Goal: Transaction & Acquisition: Book appointment/travel/reservation

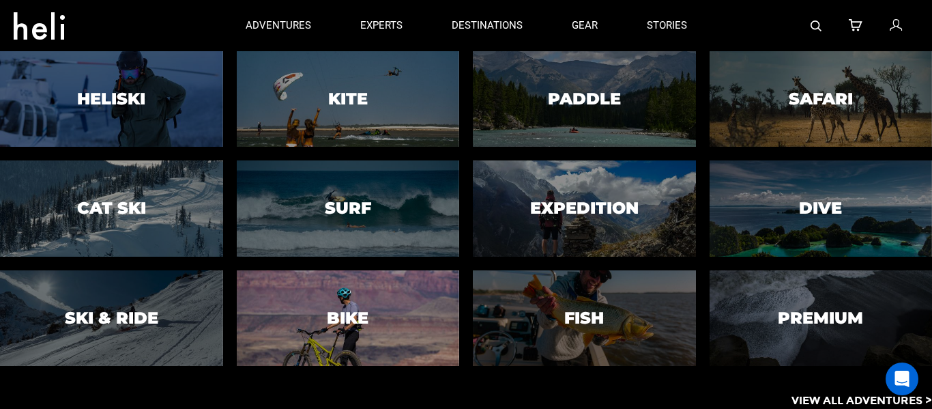
click at [354, 313] on h3 "Bike" at bounding box center [348, 318] width 42 height 18
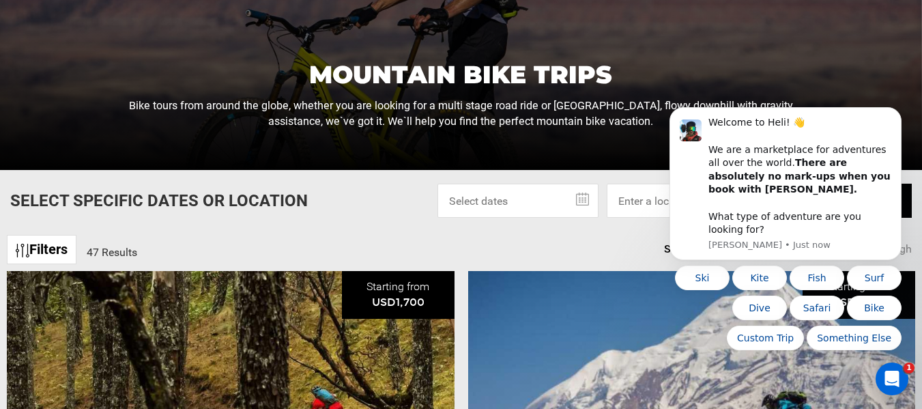
scroll to position [273, 0]
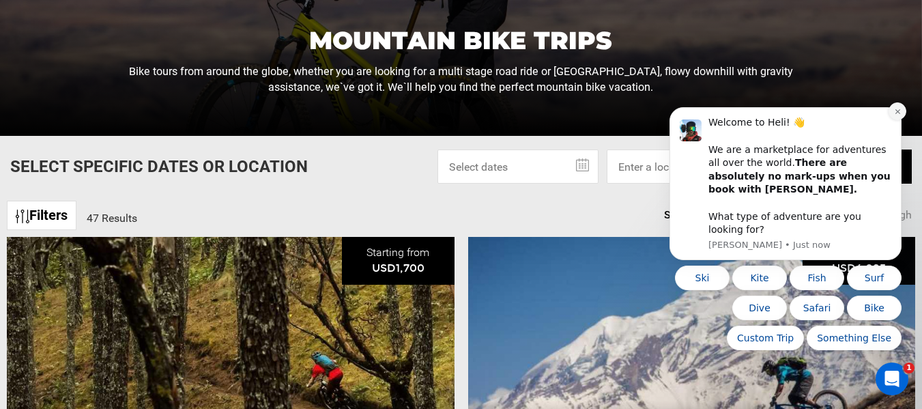
click at [900, 115] on icon "Dismiss notification" at bounding box center [898, 112] width 8 height 8
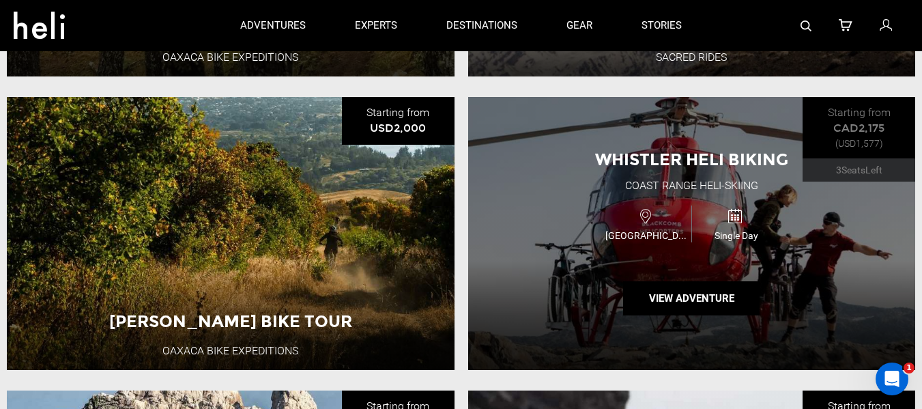
scroll to position [682, 0]
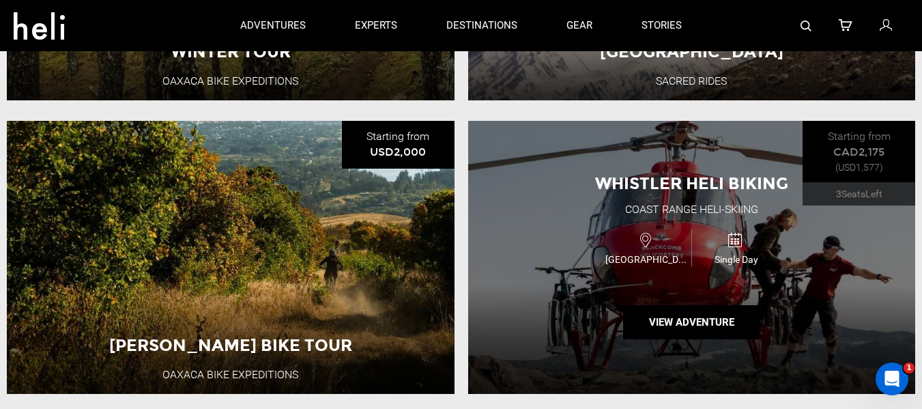
click at [857, 164] on div "Whistler Heli Biking Coast Range Heli-Skiing [GEOGRAPHIC_DATA] Single Day View …" at bounding box center [692, 257] width 448 height 273
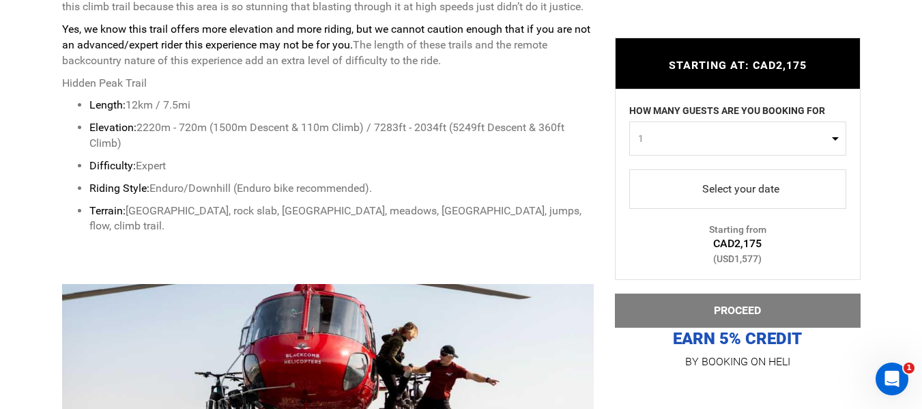
scroll to position [751, 0]
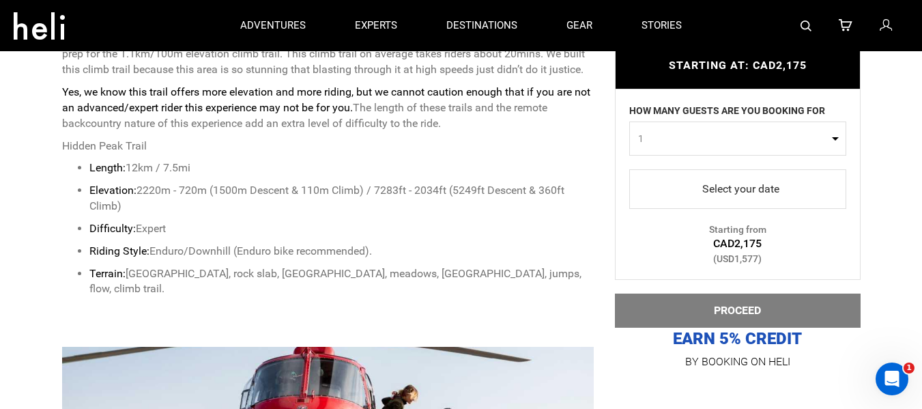
click at [837, 139] on button "1" at bounding box center [737, 138] width 217 height 34
click at [662, 172] on link "1" at bounding box center [738, 172] width 216 height 25
select select "1"
click at [755, 191] on span "select" at bounding box center [737, 189] width 195 height 22
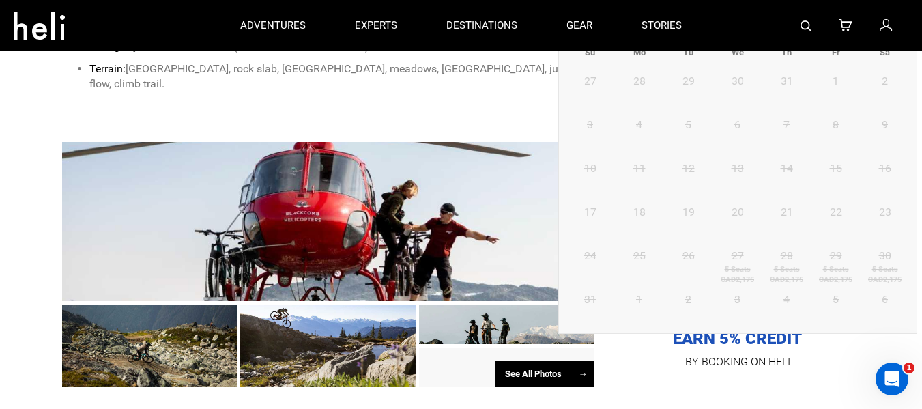
scroll to position [887, 0]
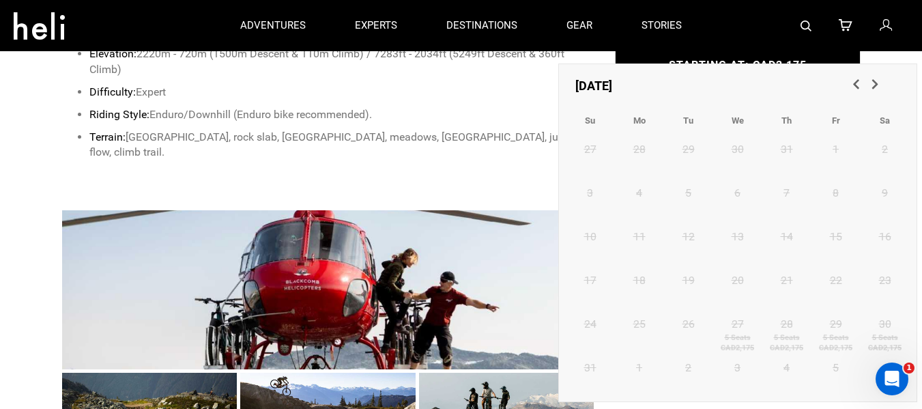
click at [882, 81] on link "Next" at bounding box center [876, 85] width 23 height 23
click at [876, 87] on span "Next" at bounding box center [874, 83] width 14 height 14
click at [507, 92] on p "Difficulty: Expert" at bounding box center [341, 93] width 505 height 16
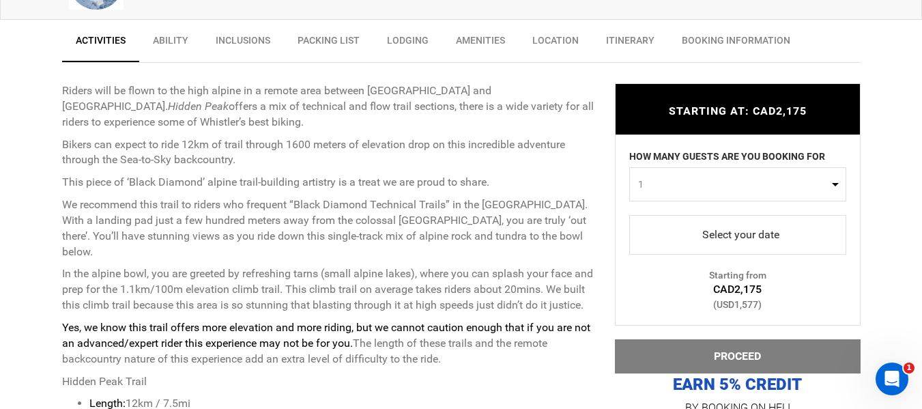
scroll to position [546, 0]
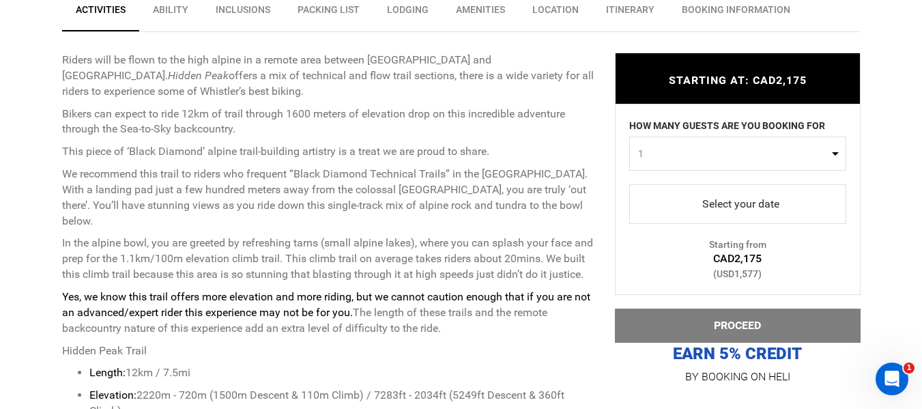
click at [745, 210] on span "select" at bounding box center [737, 204] width 195 height 22
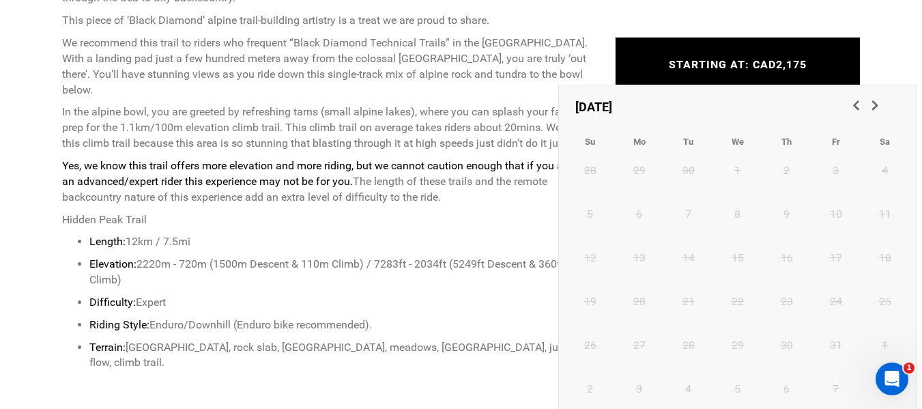
scroll to position [682, 0]
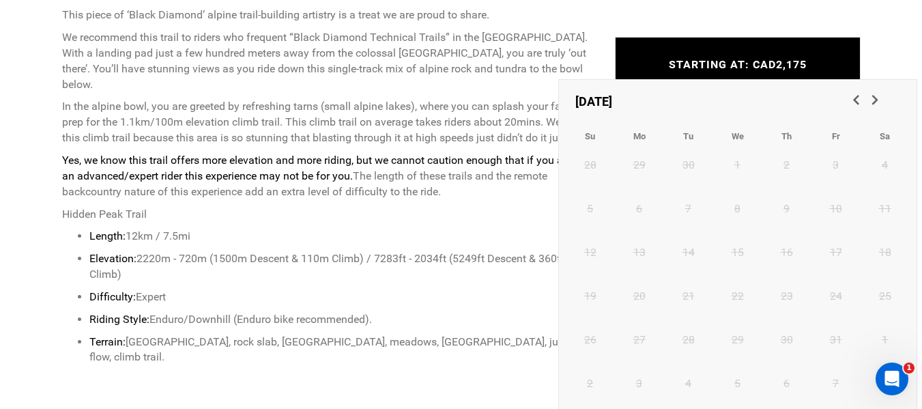
click at [743, 160] on table "Su Mo Tu We Th Fr Sa 28 29 30 1 2 3 4 5 6 7 8 9 10 11 12 13 14 15 16 17 18 19 2…" at bounding box center [738, 267] width 344 height 294
click at [855, 104] on span "Previous" at bounding box center [855, 99] width 14 height 14
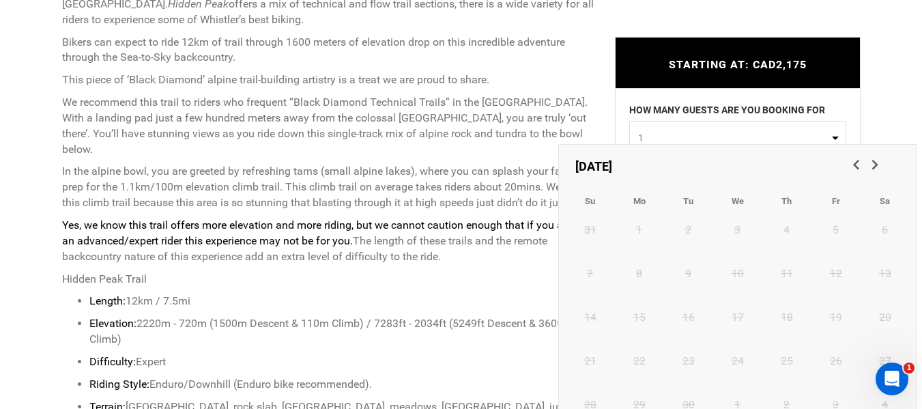
scroll to position [614, 0]
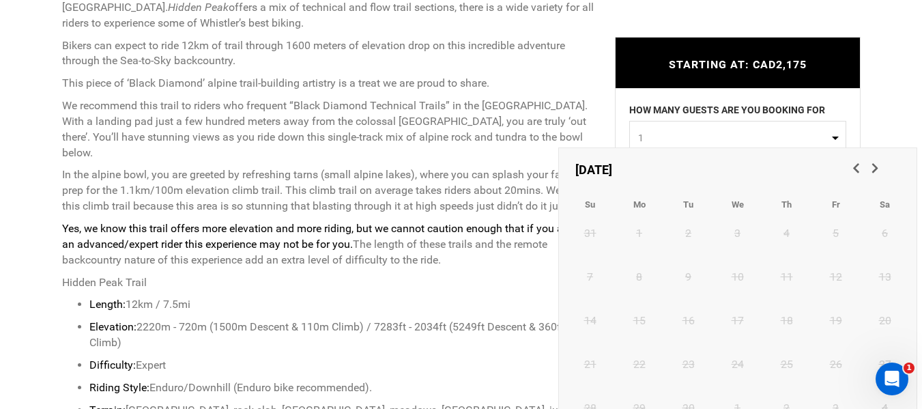
click at [857, 167] on span "Previous" at bounding box center [855, 167] width 14 height 14
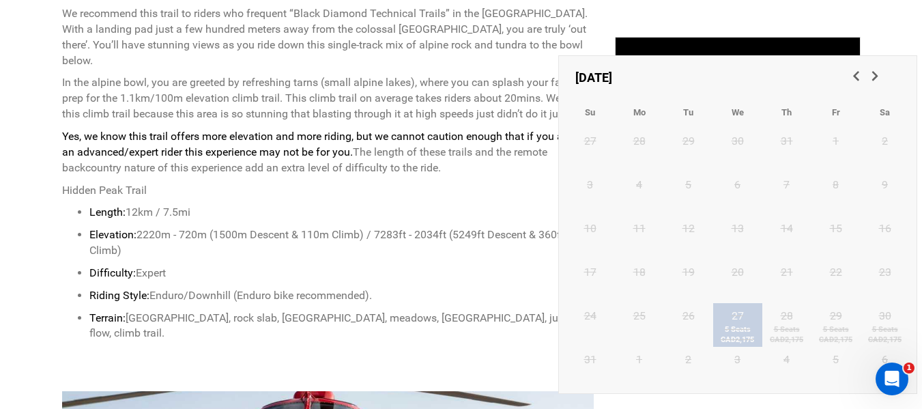
scroll to position [682, 0]
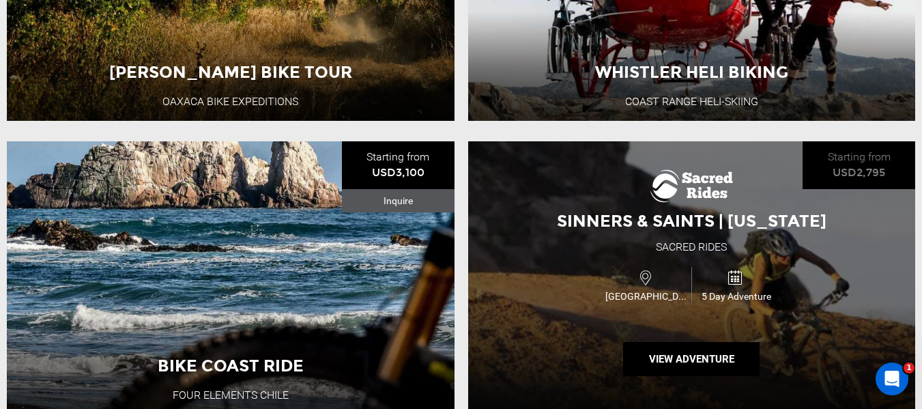
scroll to position [1024, 0]
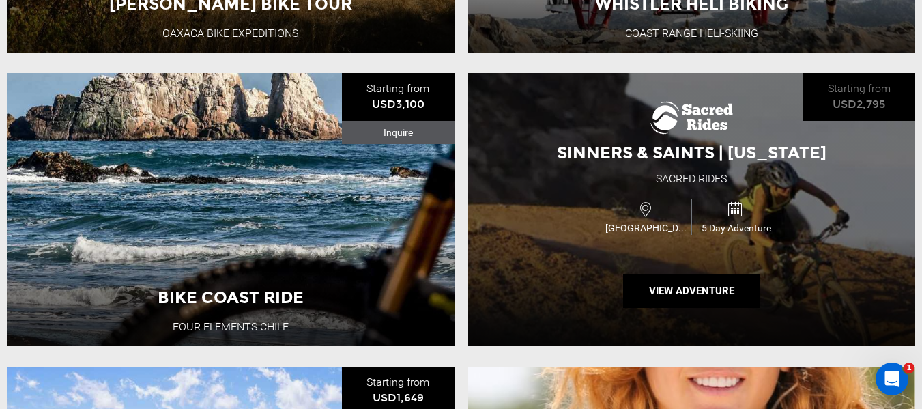
click at [706, 136] on div "Sinners & Saints | [US_STATE] Sacred Rides [GEOGRAPHIC_DATA] 5 Day Adventure Vi…" at bounding box center [692, 209] width 448 height 273
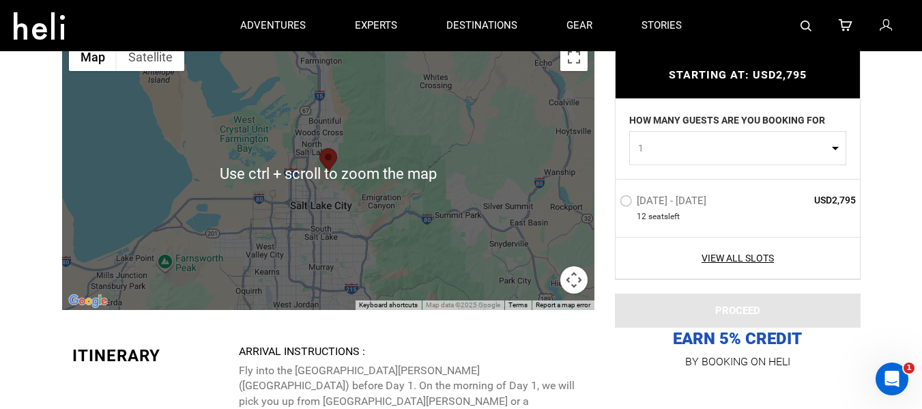
scroll to position [2047, 0]
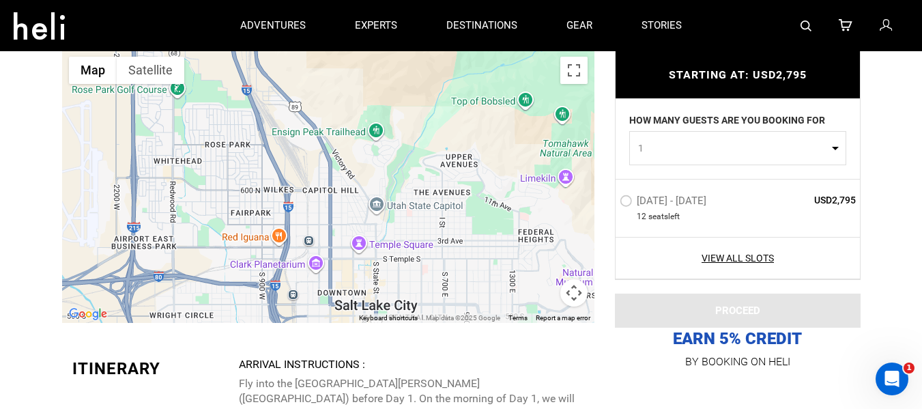
drag, startPoint x: 281, startPoint y: 153, endPoint x: 420, endPoint y: 121, distance: 142.1
click at [420, 121] on div at bounding box center [328, 186] width 532 height 273
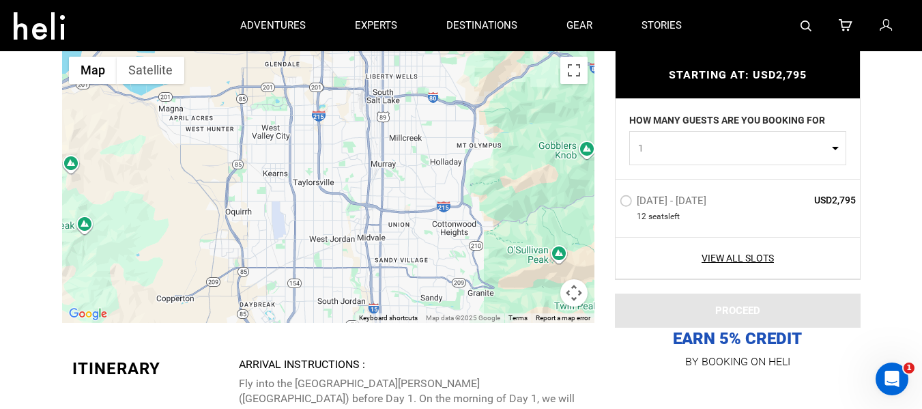
drag, startPoint x: 431, startPoint y: 235, endPoint x: 405, endPoint y: 101, distance: 136.1
click at [405, 101] on div at bounding box center [328, 186] width 532 height 273
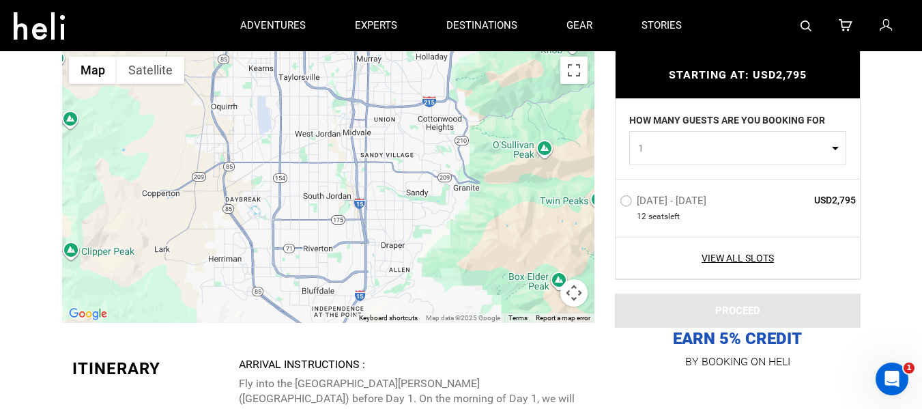
drag, startPoint x: 416, startPoint y: 214, endPoint x: 401, endPoint y: 102, distance: 112.8
click at [401, 102] on div at bounding box center [328, 186] width 532 height 273
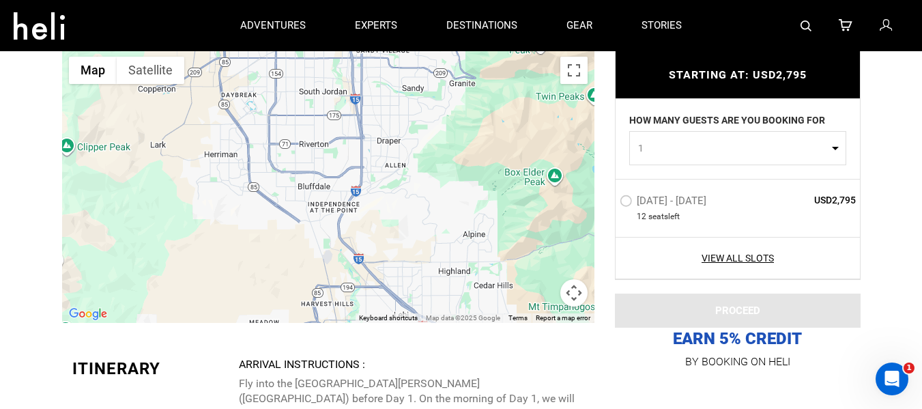
drag, startPoint x: 415, startPoint y: 219, endPoint x: 418, endPoint y: 117, distance: 101.7
click at [418, 117] on div at bounding box center [328, 186] width 532 height 273
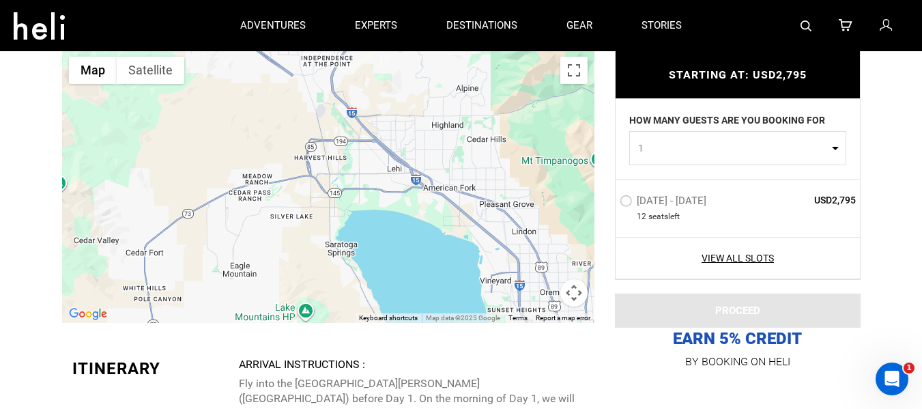
drag, startPoint x: 455, startPoint y: 294, endPoint x: 440, endPoint y: 143, distance: 151.6
click at [440, 144] on div at bounding box center [328, 186] width 532 height 273
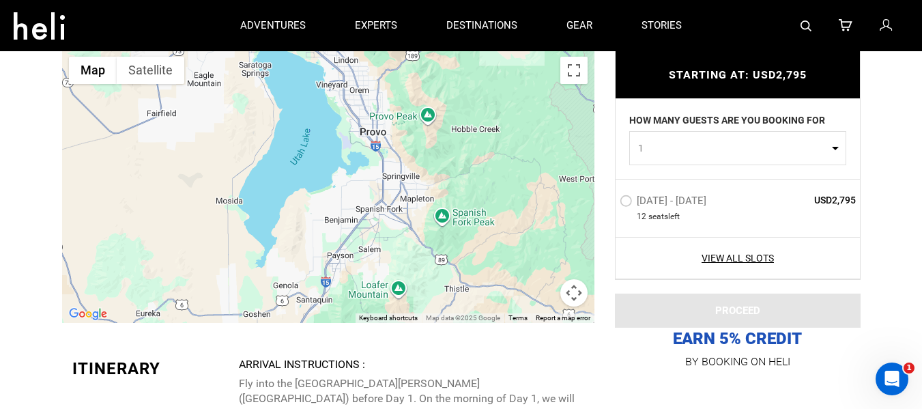
drag, startPoint x: 494, startPoint y: 224, endPoint x: 346, endPoint y: 82, distance: 205.1
click at [346, 82] on div at bounding box center [328, 186] width 532 height 273
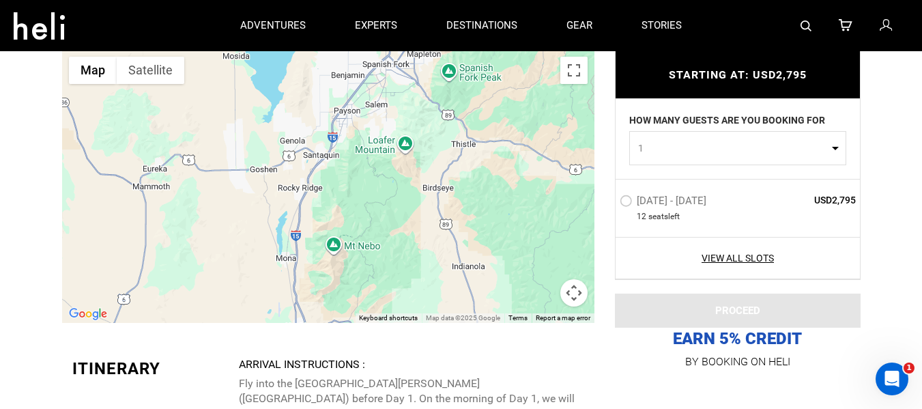
drag, startPoint x: 409, startPoint y: 285, endPoint x: 416, endPoint y: 139, distance: 146.9
click at [416, 139] on div at bounding box center [328, 186] width 532 height 273
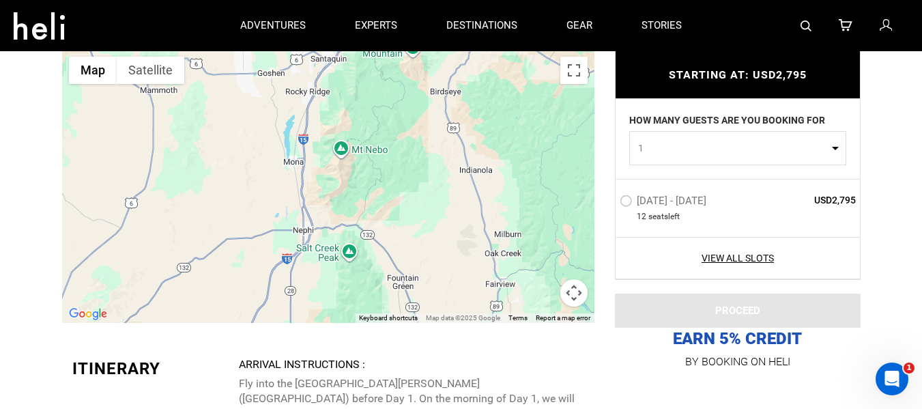
drag, startPoint x: 414, startPoint y: 261, endPoint x: 427, endPoint y: 158, distance: 103.9
click at [427, 158] on div at bounding box center [328, 186] width 532 height 273
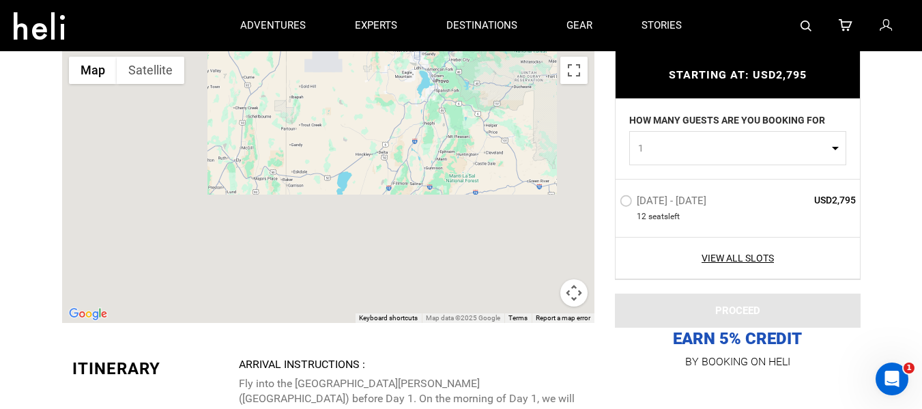
drag, startPoint x: 427, startPoint y: 253, endPoint x: 442, endPoint y: 164, distance: 89.2
click at [442, 164] on div at bounding box center [328, 186] width 532 height 273
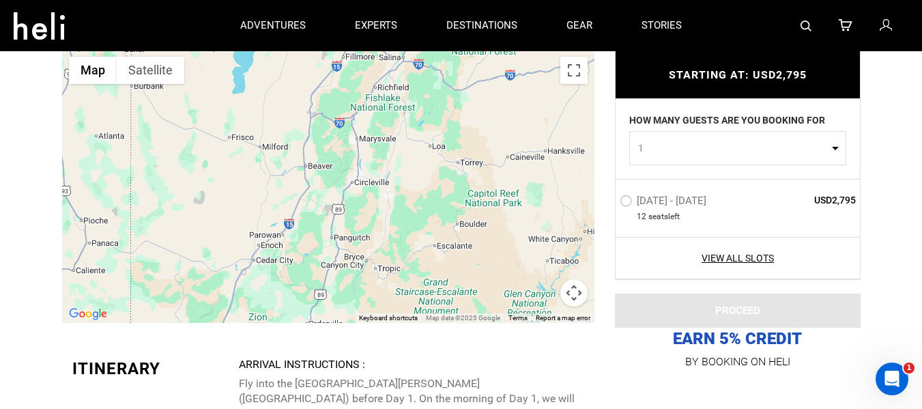
drag, startPoint x: 435, startPoint y: 260, endPoint x: 437, endPoint y: 113, distance: 146.7
click at [437, 113] on div at bounding box center [328, 186] width 532 height 273
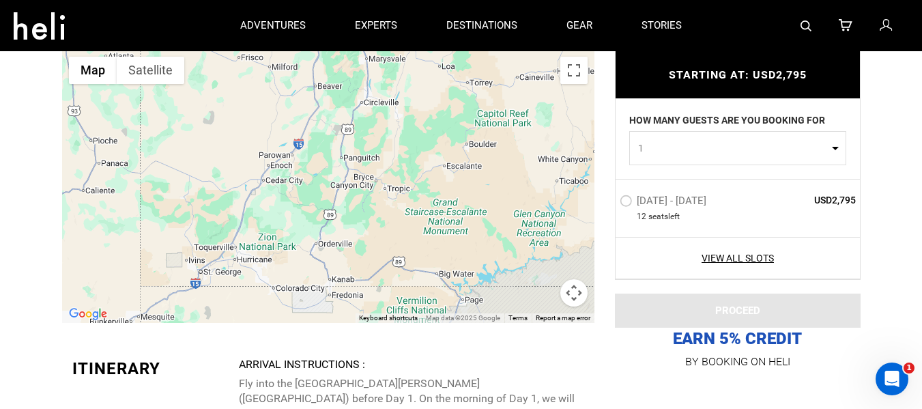
drag, startPoint x: 429, startPoint y: 244, endPoint x: 439, endPoint y: 160, distance: 84.5
click at [442, 160] on div at bounding box center [328, 186] width 532 height 273
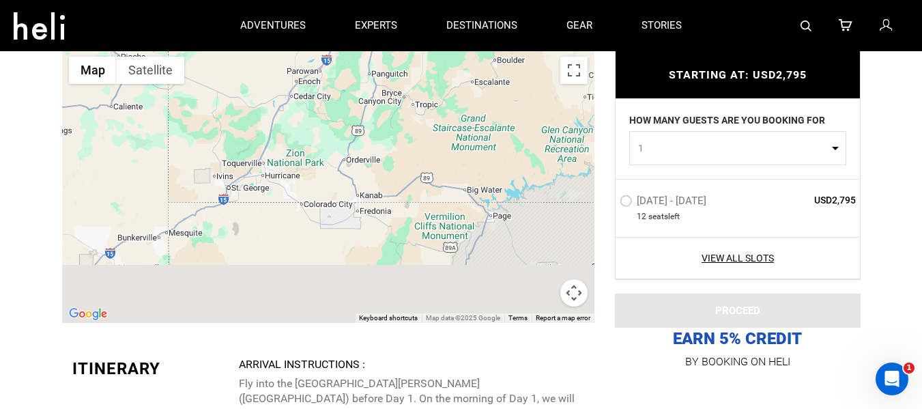
drag, startPoint x: 412, startPoint y: 244, endPoint x: 438, endPoint y: 161, distance: 86.6
click at [438, 161] on div at bounding box center [328, 186] width 532 height 273
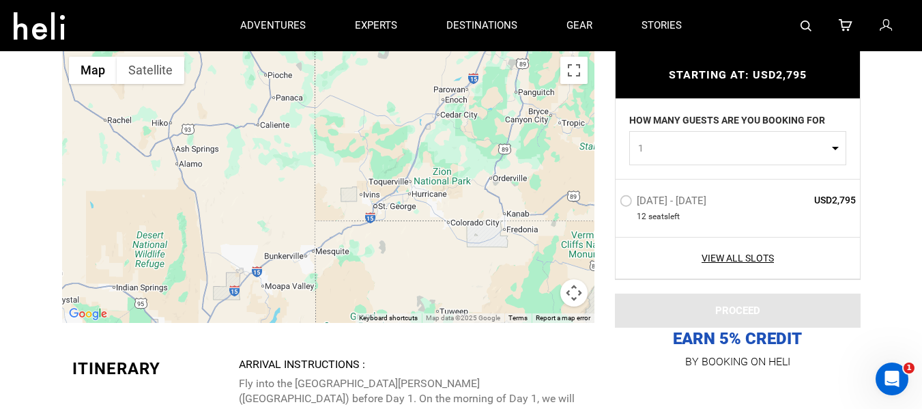
drag, startPoint x: 281, startPoint y: 196, endPoint x: 429, endPoint y: 214, distance: 149.2
click at [429, 214] on div at bounding box center [328, 186] width 532 height 273
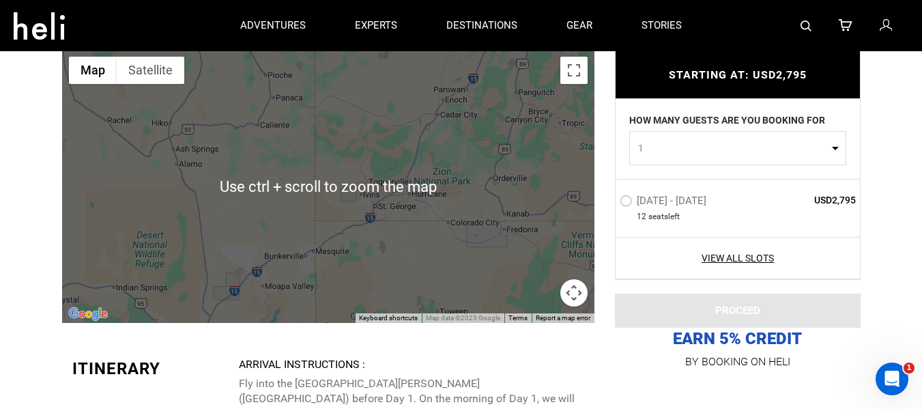
scroll to position [1979, 0]
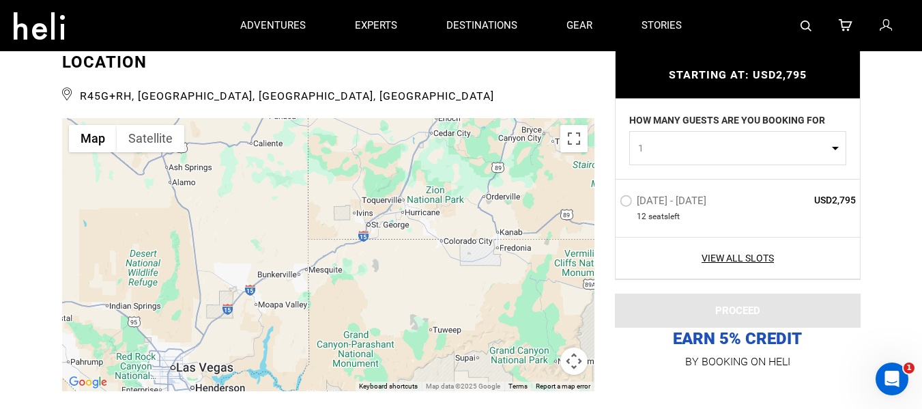
drag, startPoint x: 404, startPoint y: 281, endPoint x: 397, endPoint y: 231, distance: 51.0
click at [397, 231] on div at bounding box center [328, 254] width 532 height 273
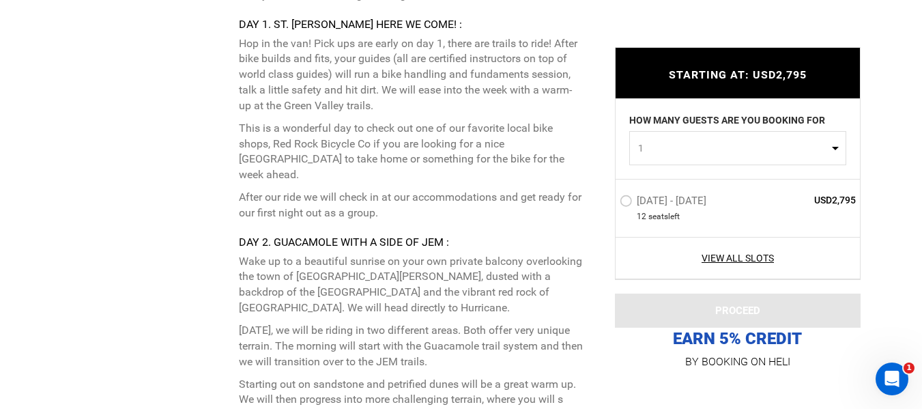
scroll to position [2798, 0]
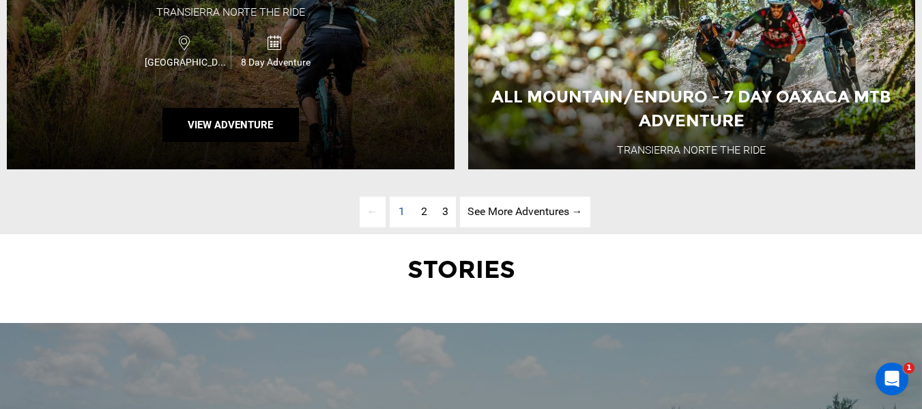
scroll to position [3549, 0]
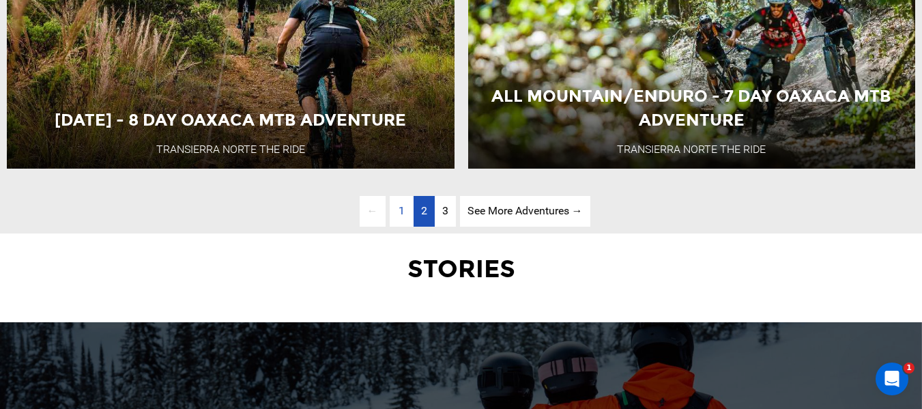
click at [424, 210] on span "2" at bounding box center [424, 210] width 6 height 13
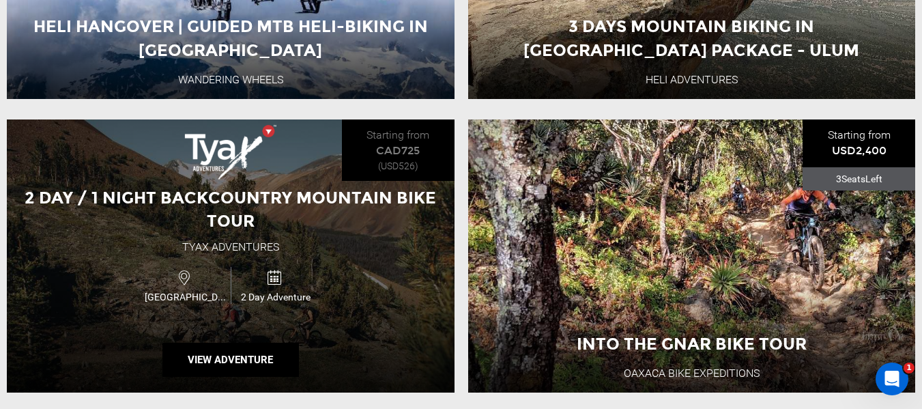
scroll to position [2219, 0]
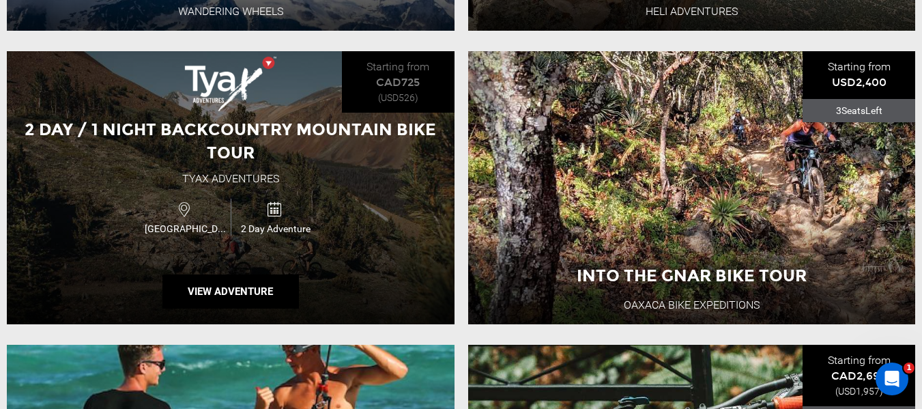
click at [265, 121] on span "2 Day / 1 Night Backcountry Mountain Bike Tour" at bounding box center [231, 140] width 412 height 43
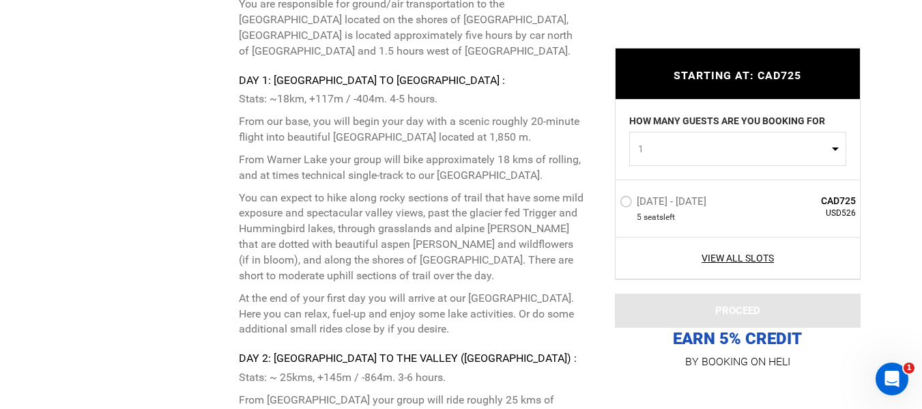
scroll to position [3003, 0]
